Goal: Task Accomplishment & Management: Manage account settings

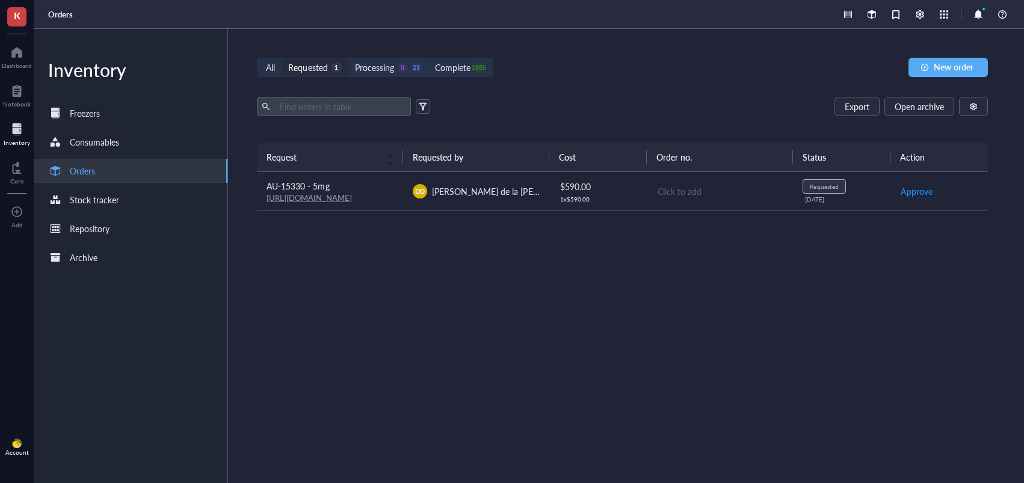
click at [474, 191] on span "[PERSON_NAME] de la [PERSON_NAME]" at bounding box center [509, 191] width 155 height 12
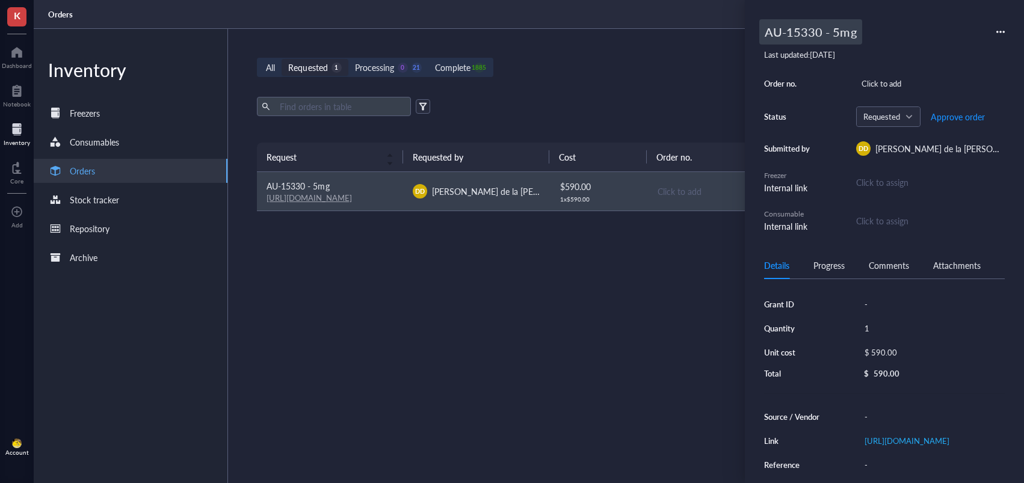
click at [829, 32] on div "AU-15330 - 5mg" at bounding box center [810, 31] width 103 height 25
click at [801, 31] on input "AU-15330 - 5mg" at bounding box center [817, 32] width 115 height 24
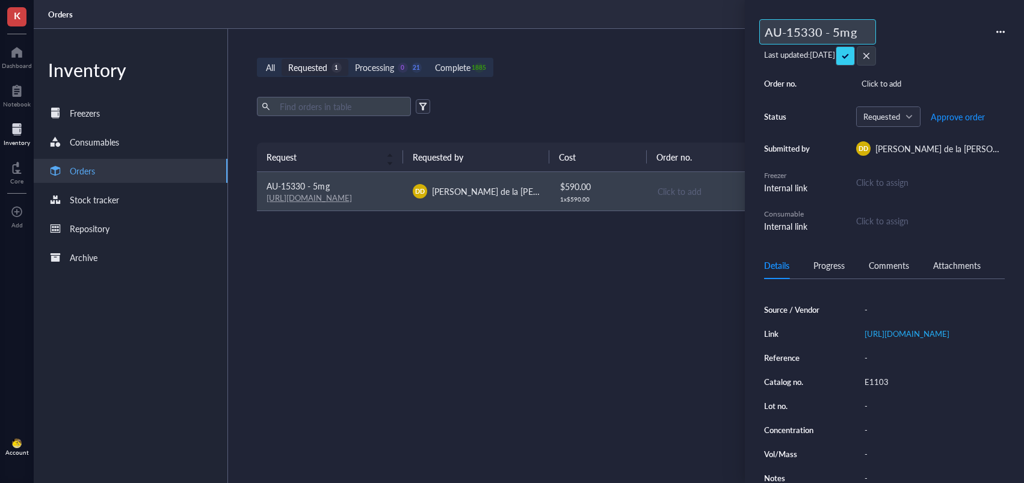
scroll to position [109, 0]
click at [875, 389] on div "E1103" at bounding box center [932, 380] width 146 height 17
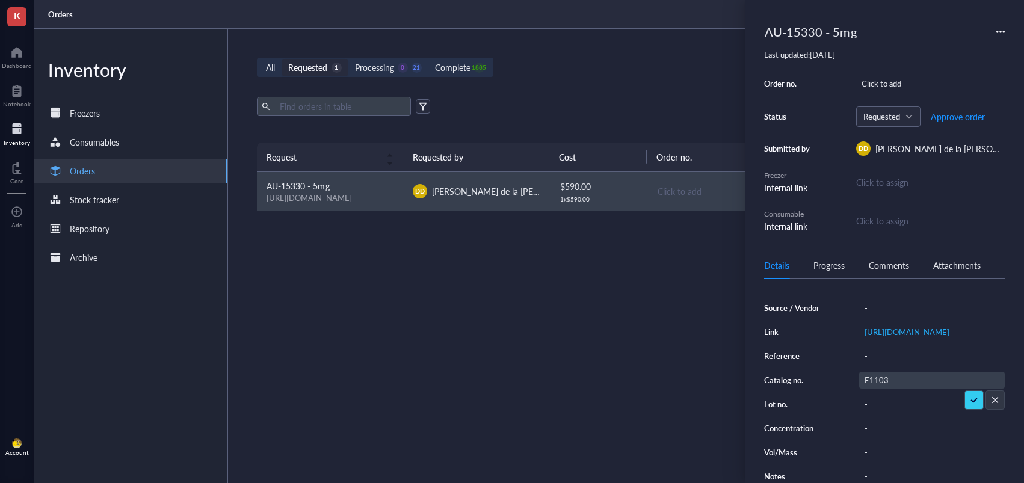
click at [875, 388] on input "E1103" at bounding box center [878, 380] width 36 height 16
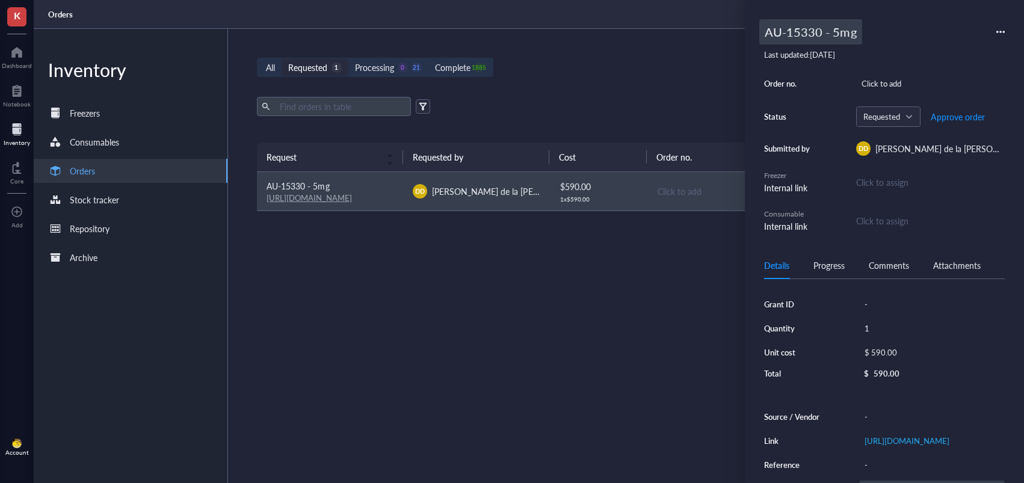
click at [766, 29] on div "AU-15330 - 5mg" at bounding box center [810, 31] width 103 height 25
click at [765, 30] on input "AU-15330 - 5mg" at bounding box center [817, 32] width 115 height 24
type input "494170: AU-15330 - 5mg"
drag, startPoint x: 897, startPoint y: 54, endPoint x: 934, endPoint y: 80, distance: 45.7
click at [965, 119] on span "Approve order" at bounding box center [958, 117] width 54 height 10
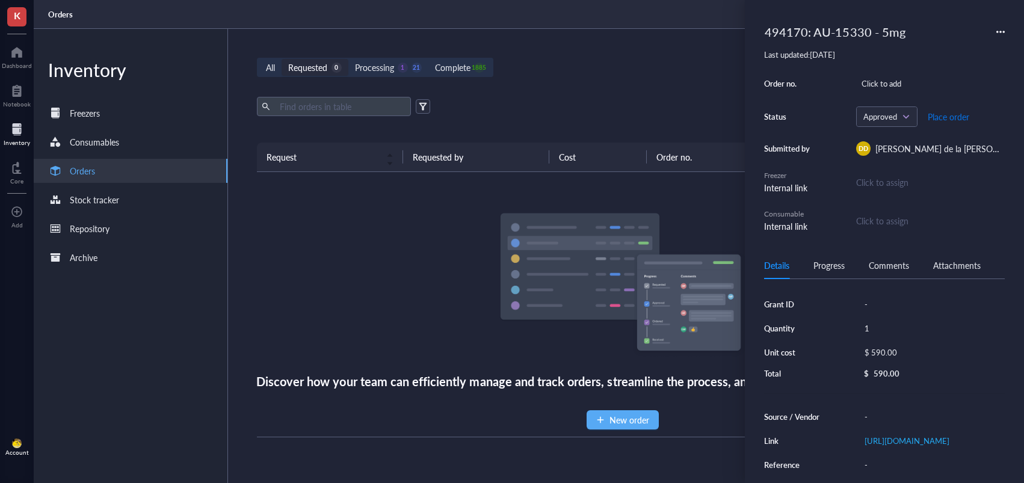
click at [950, 119] on span "Place order" at bounding box center [949, 117] width 42 height 10
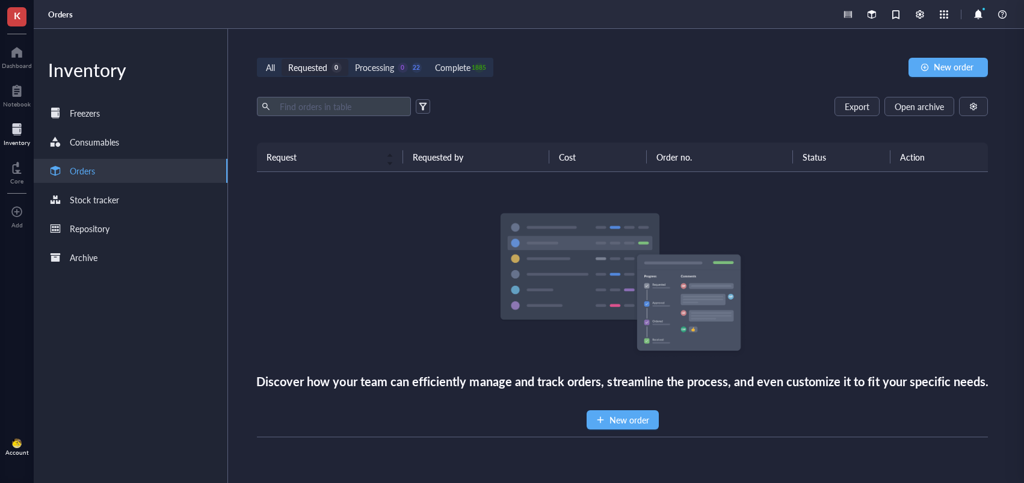
drag, startPoint x: 642, startPoint y: 64, endPoint x: 602, endPoint y: 5, distance: 71.9
click at [642, 64] on div "All Requested 0 Processing 0 22 Complete 1885 New order" at bounding box center [622, 67] width 731 height 19
click at [379, 68] on div "Processing" at bounding box center [374, 67] width 39 height 13
click at [348, 59] on input "Processing 0 22" at bounding box center [348, 59] width 0 height 0
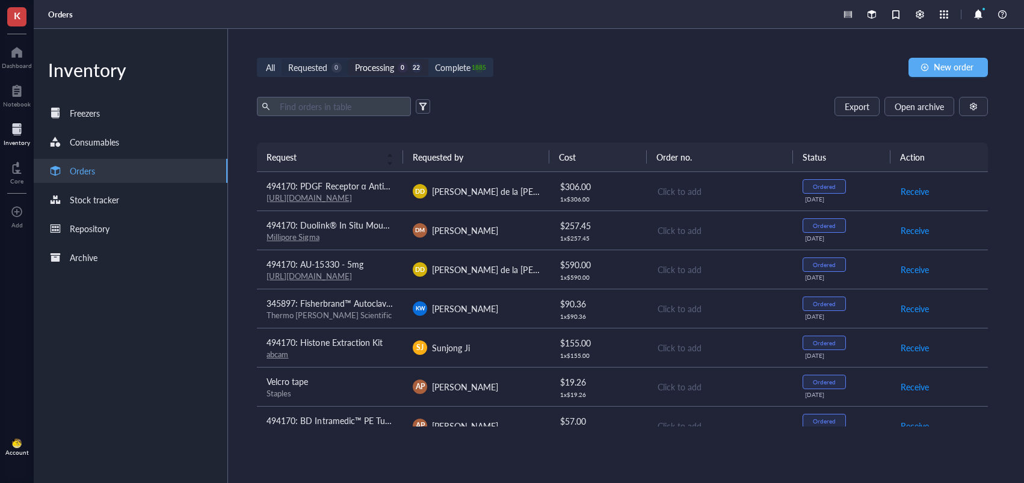
click at [315, 68] on div "Requested" at bounding box center [307, 67] width 39 height 13
click at [282, 59] on input "Requested 0" at bounding box center [282, 59] width 0 height 0
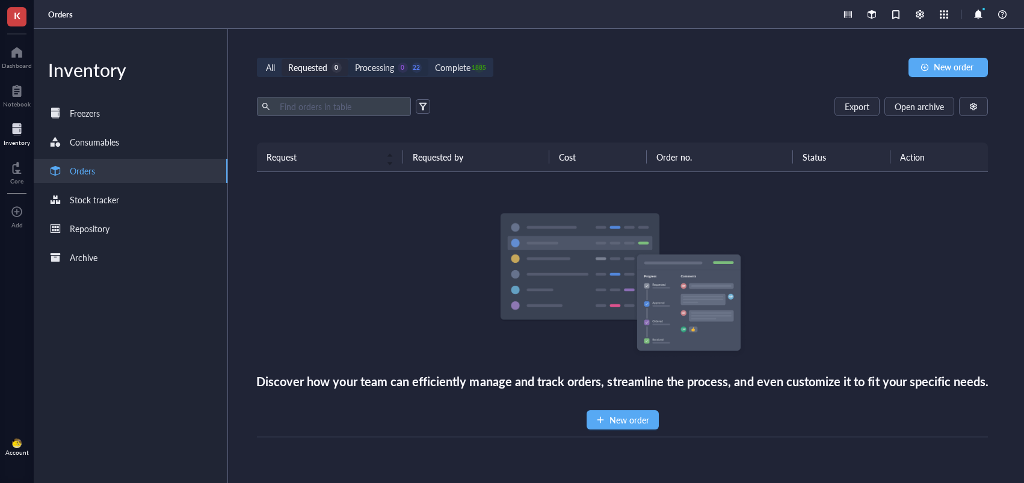
click at [360, 64] on div "Processing" at bounding box center [374, 67] width 39 height 13
click at [348, 59] on input "Processing 0 22" at bounding box center [348, 59] width 0 height 0
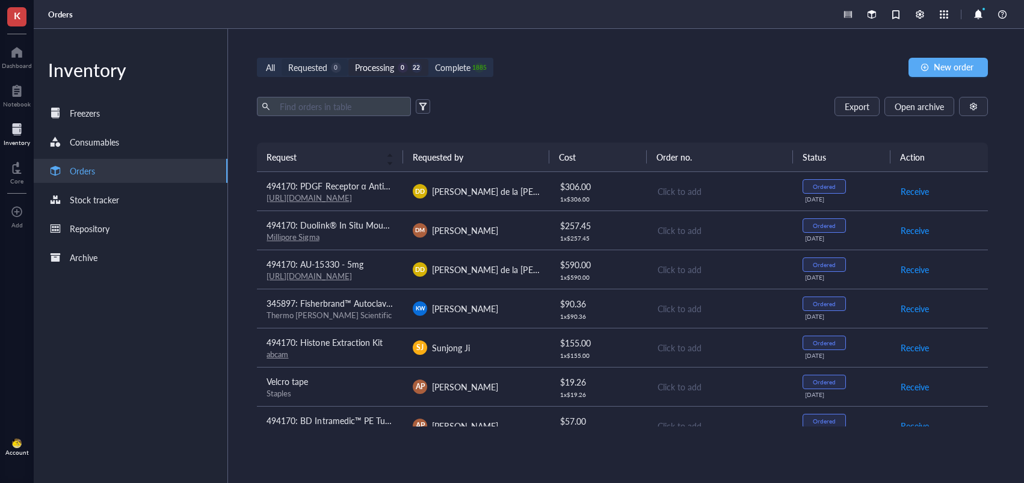
click at [329, 63] on div "Requested 0" at bounding box center [314, 67] width 53 height 13
click at [282, 59] on input "Requested 0" at bounding box center [282, 59] width 0 height 0
